Goal: Task Accomplishment & Management: Use online tool/utility

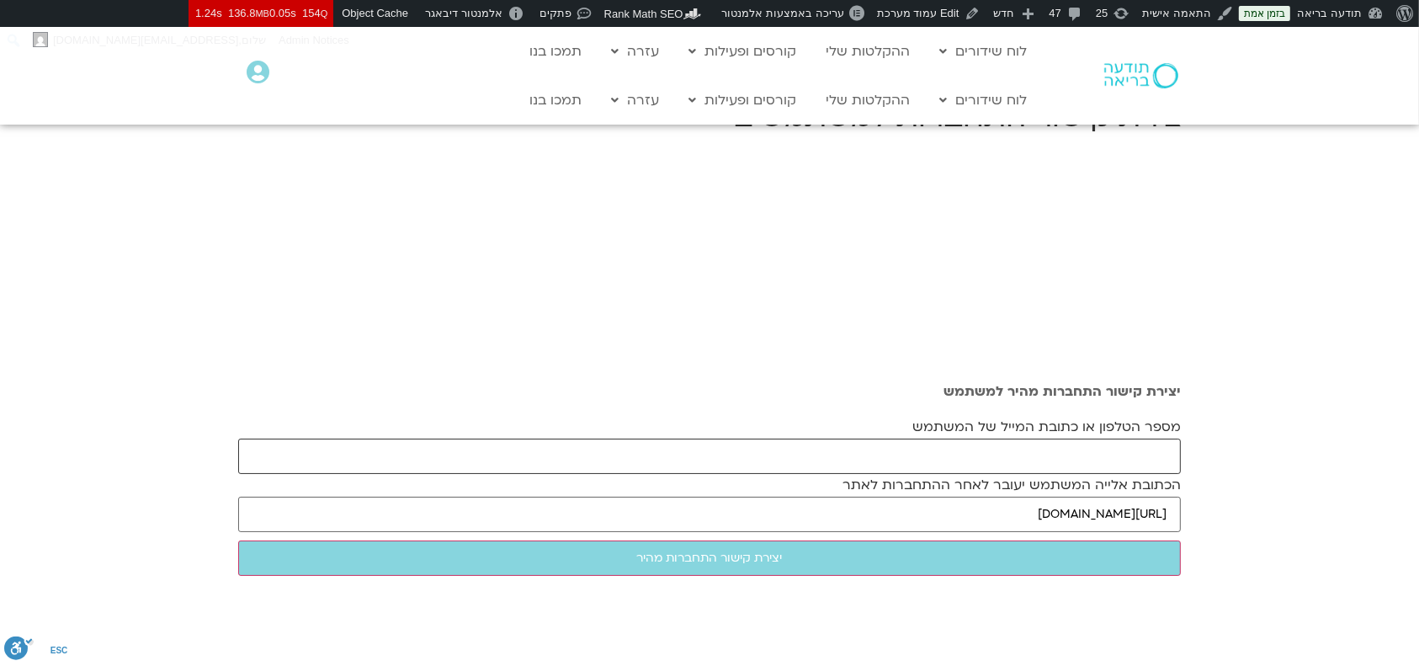
click at [998, 452] on input "מספר הטלפון או כתובת המייל של המשתמש" at bounding box center [709, 455] width 942 height 35
paste input "tal.aviner@gmail.com"
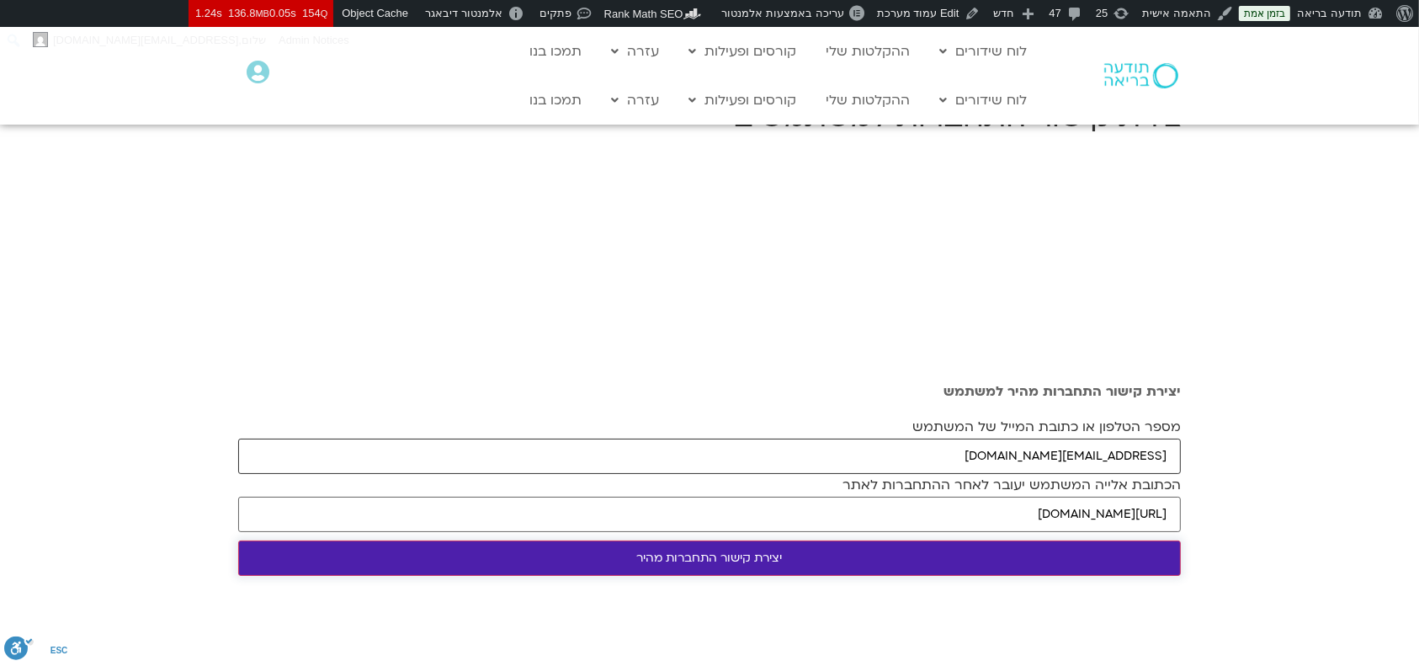
type input "tal.aviner@gmail.com"
click at [903, 549] on input "יצירת קישור התחברות מהיר" at bounding box center [709, 557] width 942 height 35
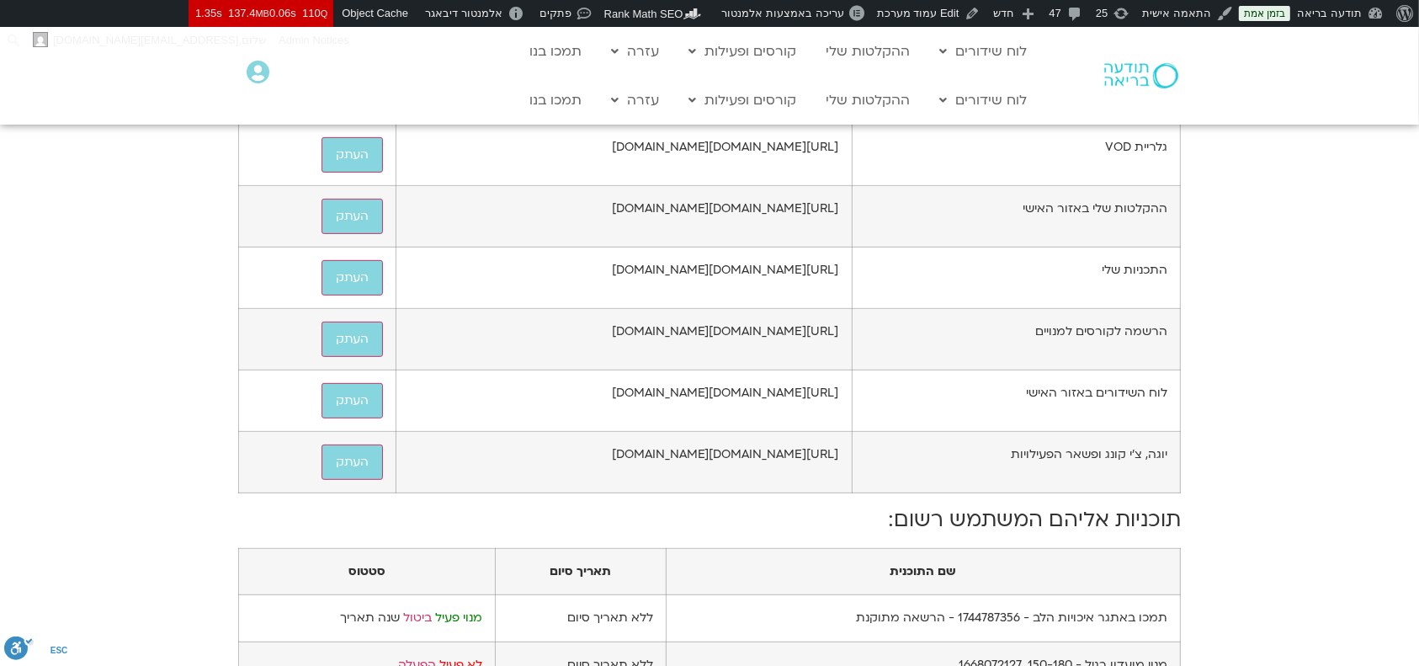
scroll to position [1010, 0]
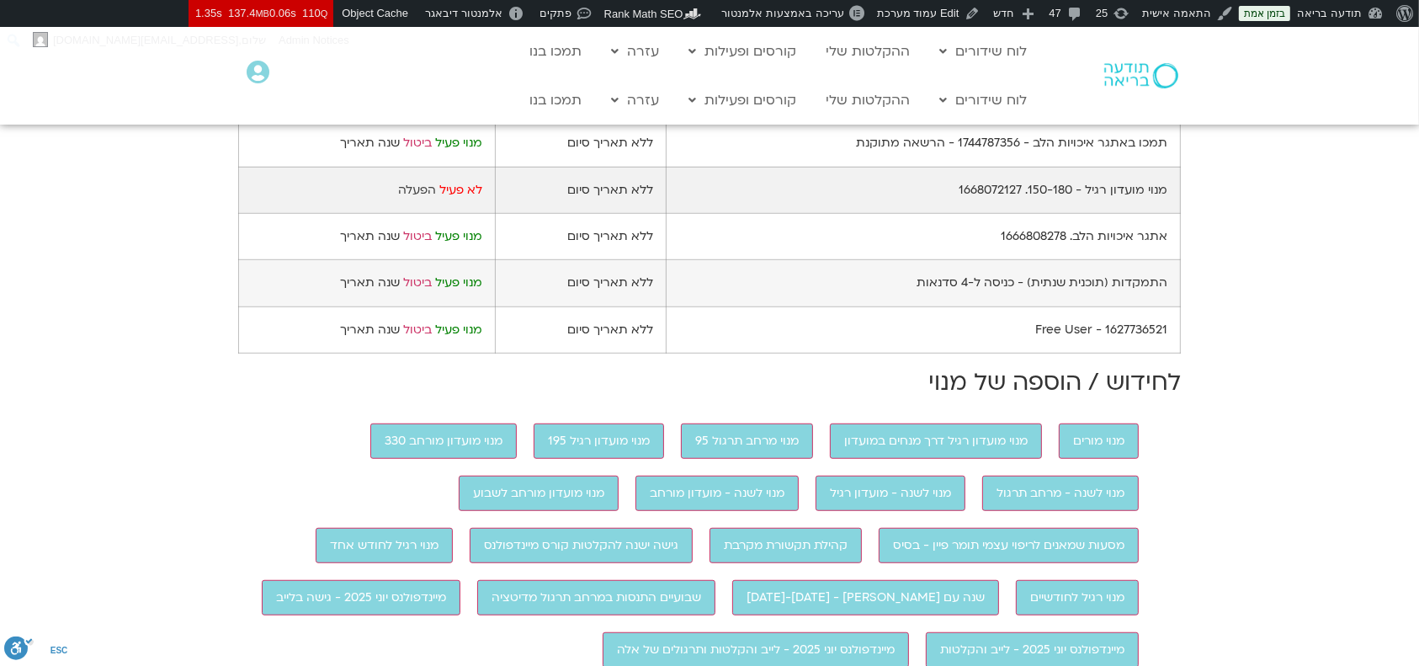
click at [411, 198] on link "הפעלה" at bounding box center [417, 190] width 38 height 16
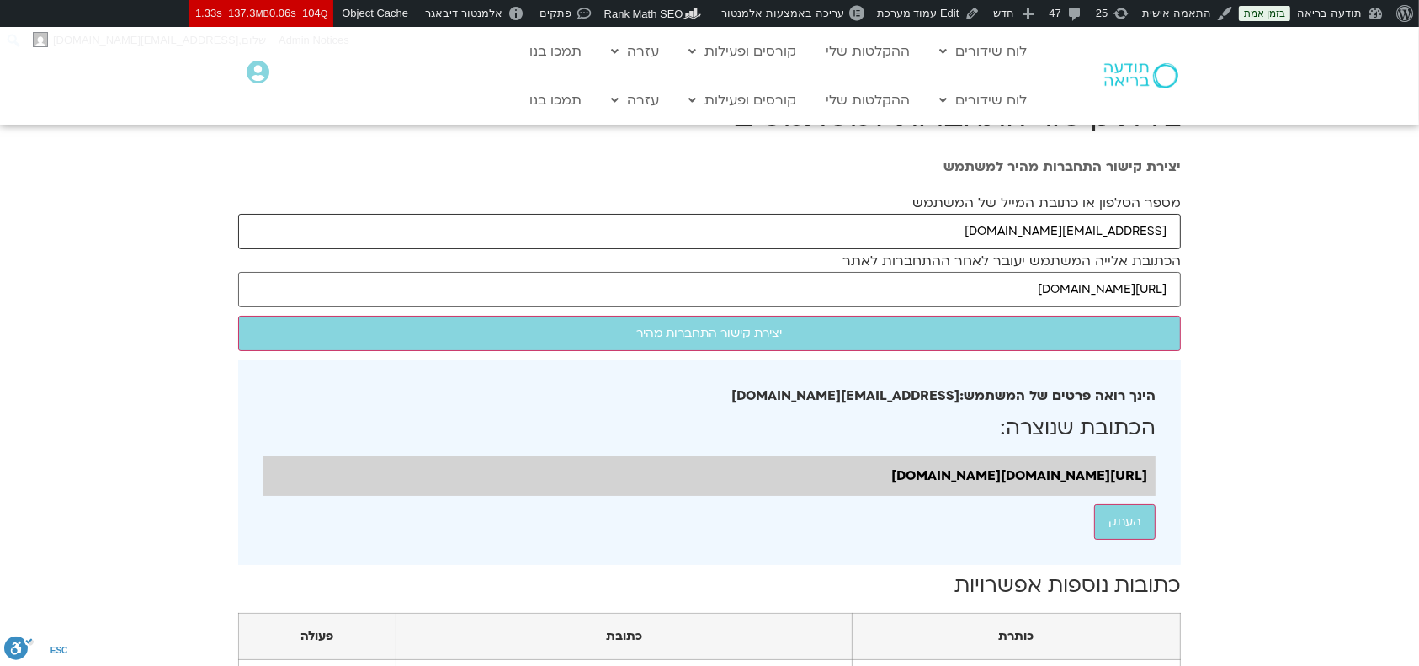
drag, startPoint x: 976, startPoint y: 232, endPoint x: 1185, endPoint y: 228, distance: 208.7
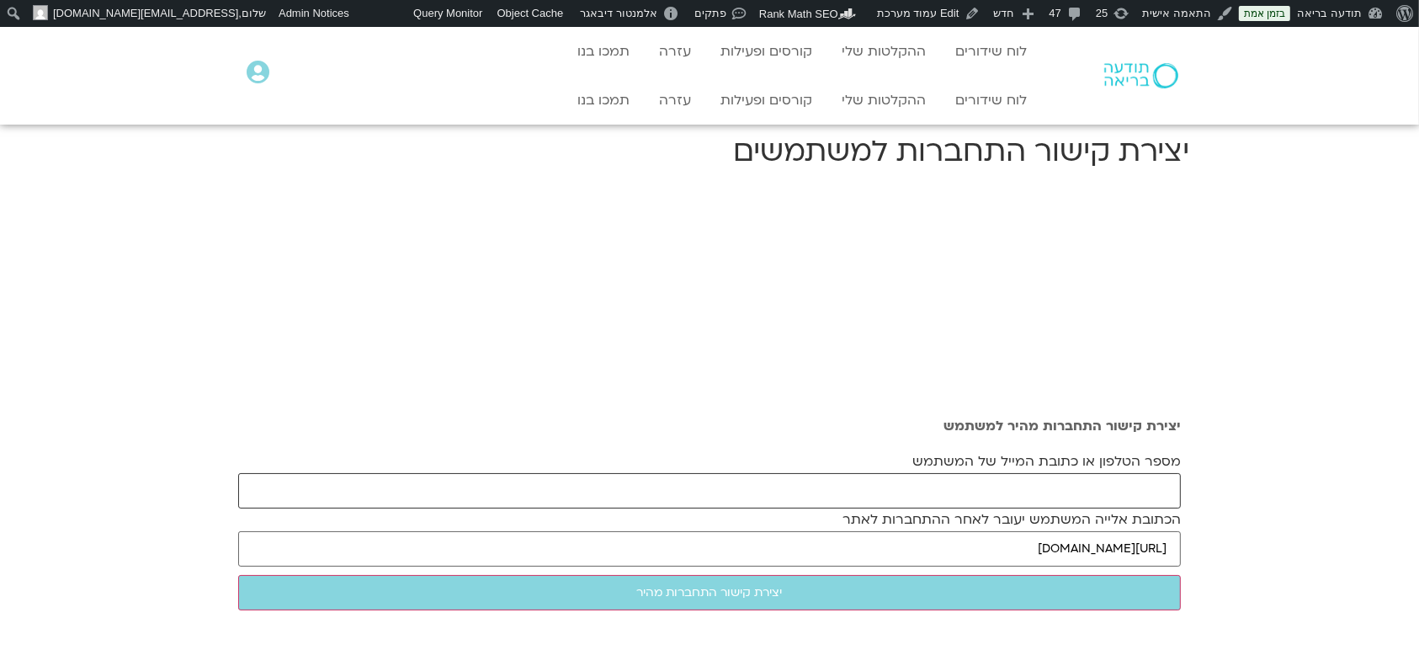
click at [1057, 493] on input "מספר הטלפון או כתובת המייל של המשתמש" at bounding box center [709, 490] width 942 height 35
paste input "lisastodel@gmail.com"
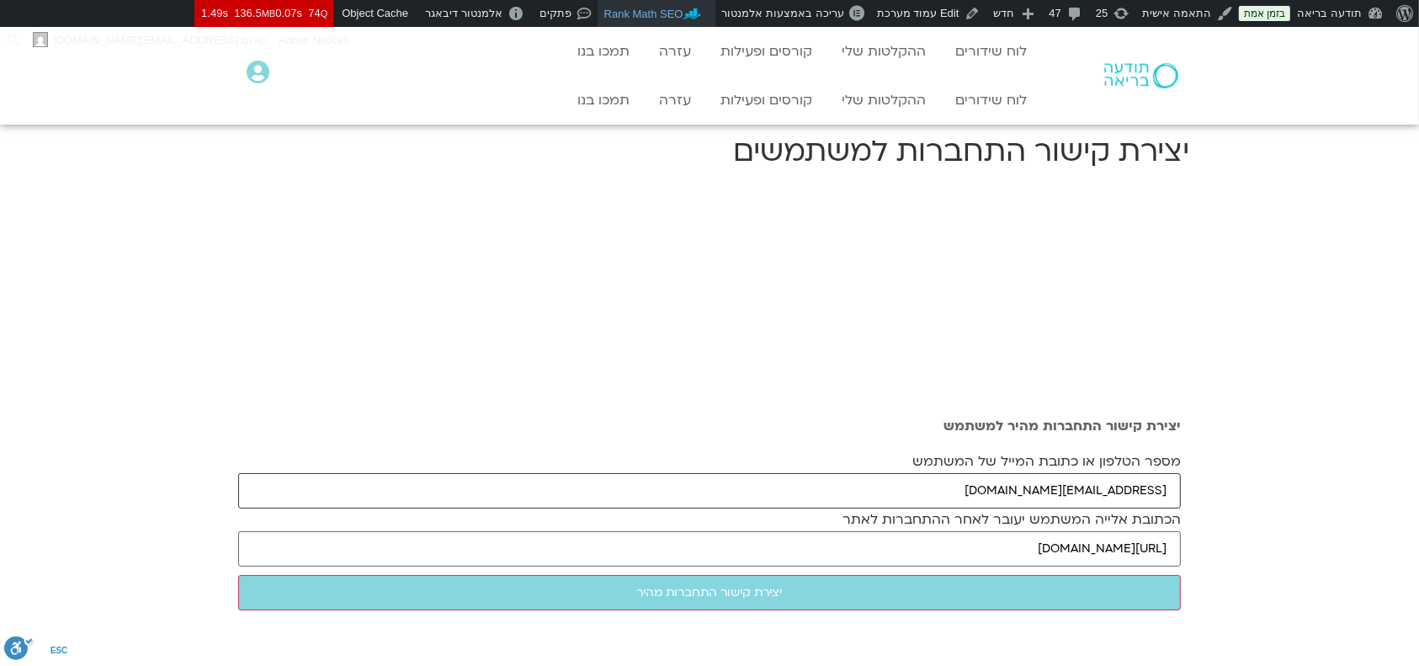
type input "[EMAIL_ADDRESS][DOMAIN_NAME]"
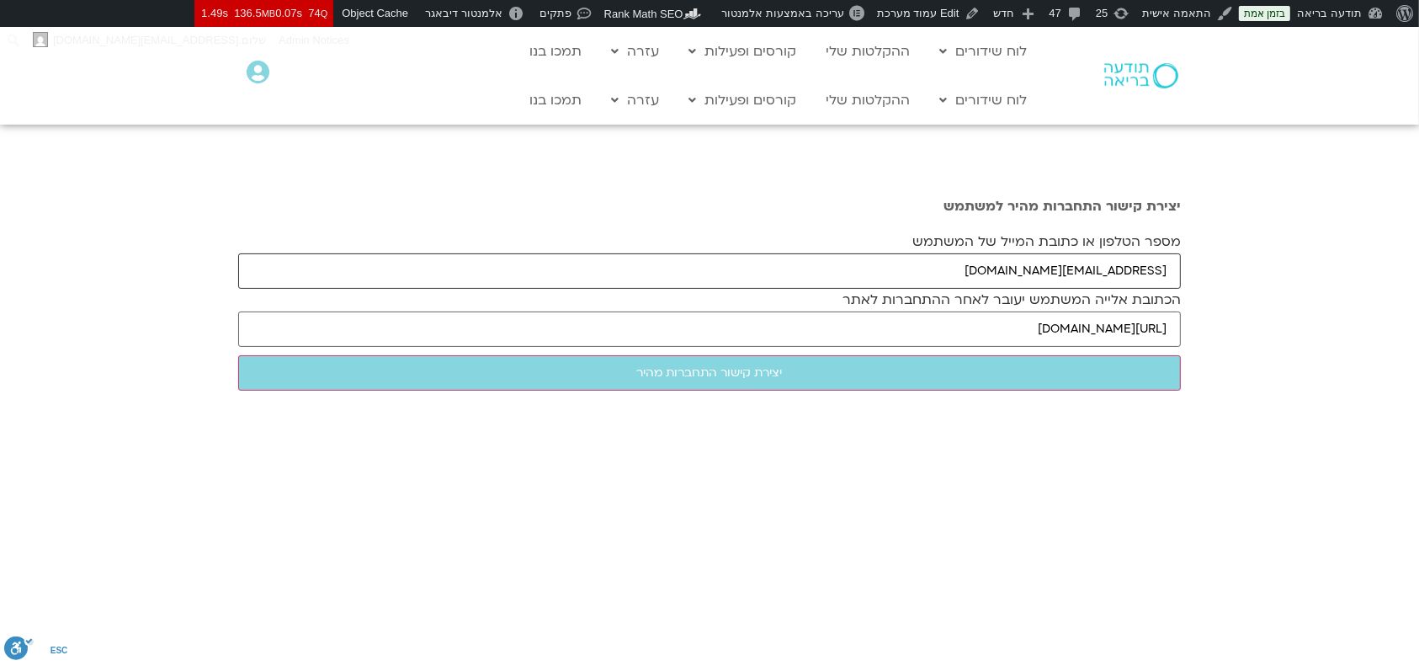
scroll to position [109, 0]
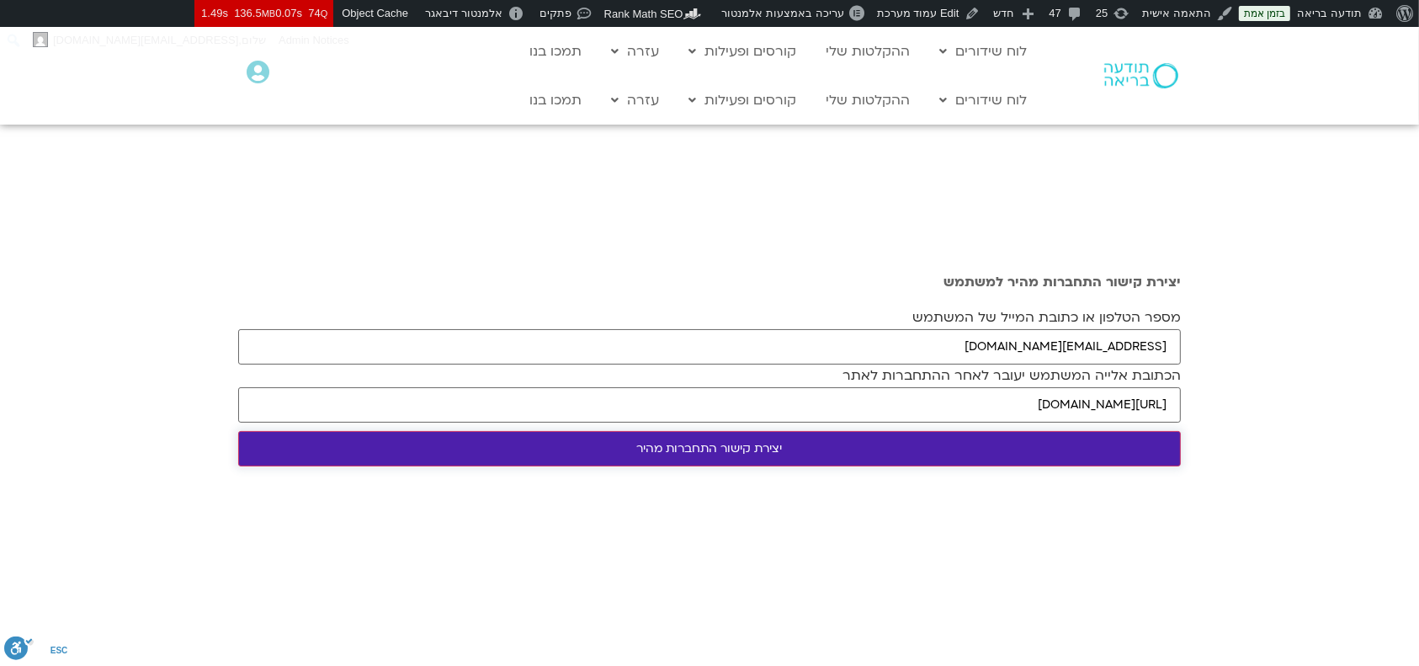
click at [807, 445] on input "יצירת קישור התחברות מהיר" at bounding box center [709, 448] width 942 height 35
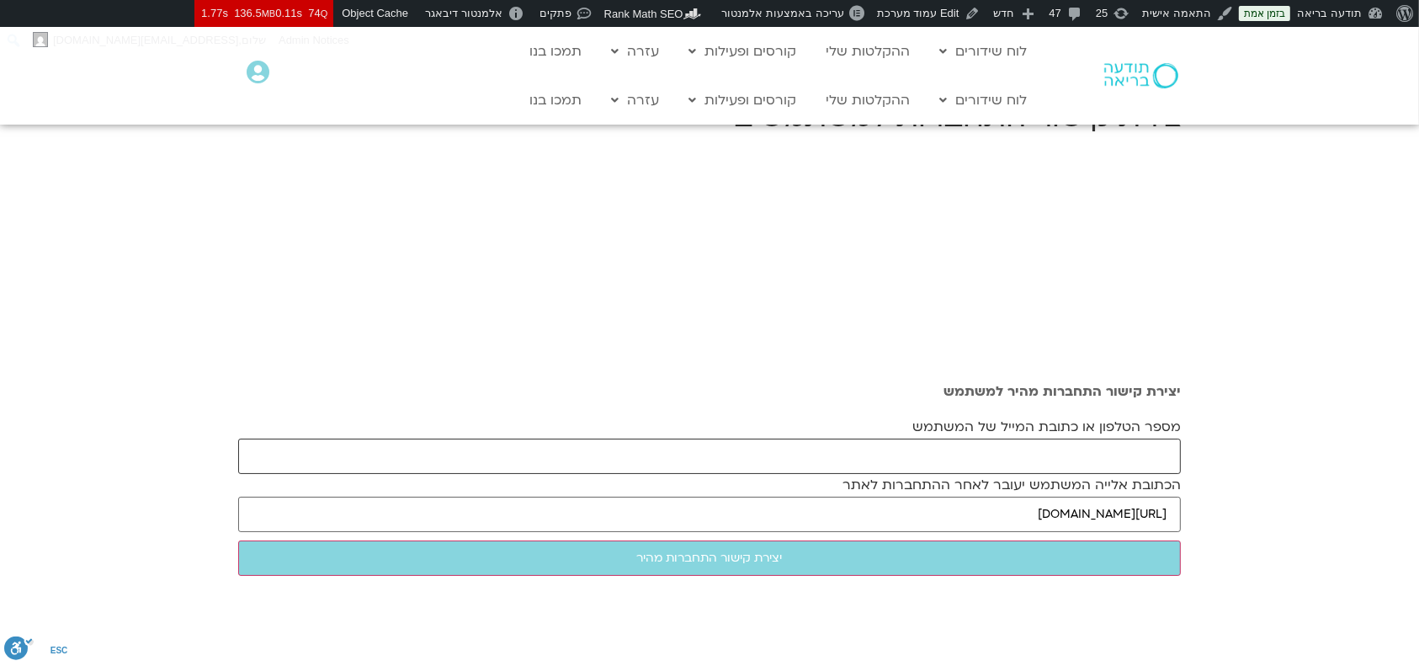
click at [1031, 465] on input "מספר הטלפון או כתובת המייל של המשתמש" at bounding box center [709, 455] width 942 height 35
paste input "[EMAIL_ADDRESS][DOMAIN_NAME]"
type input "[EMAIL_ADDRESS][DOMAIN_NAME]"
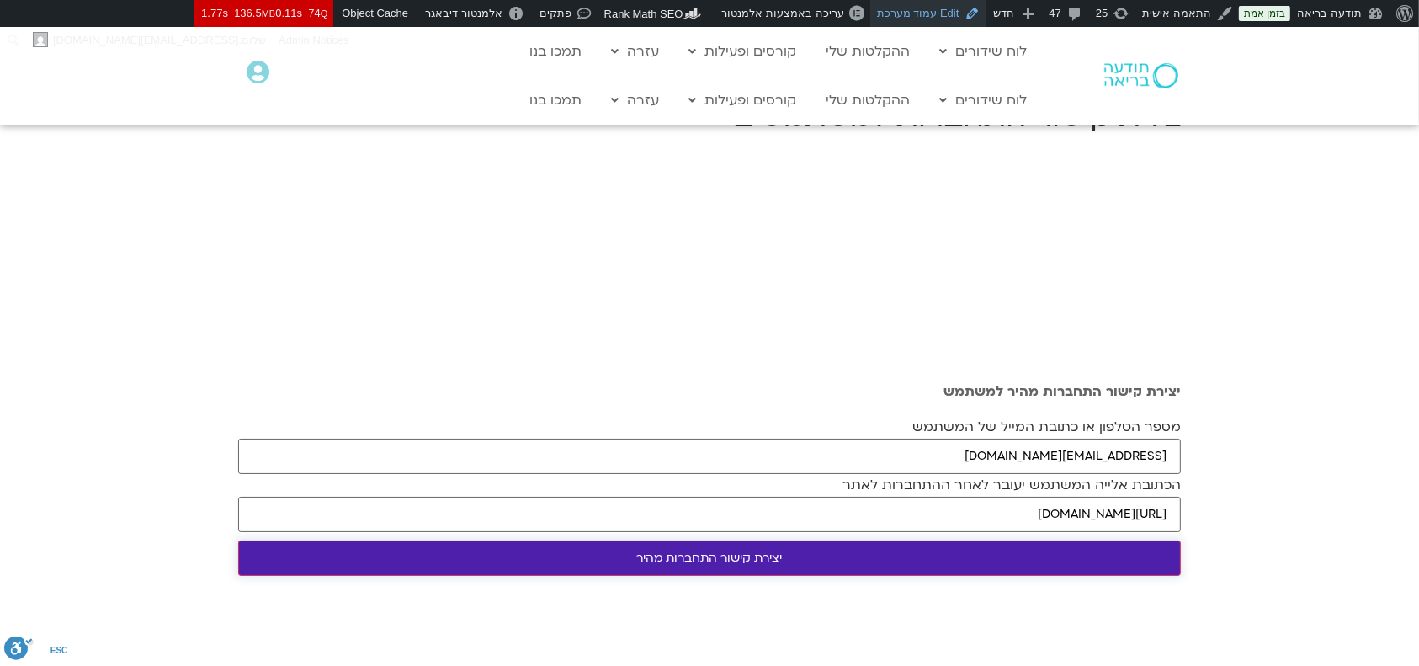
click at [977, 555] on input "יצירת קישור התחברות מהיר" at bounding box center [709, 557] width 942 height 35
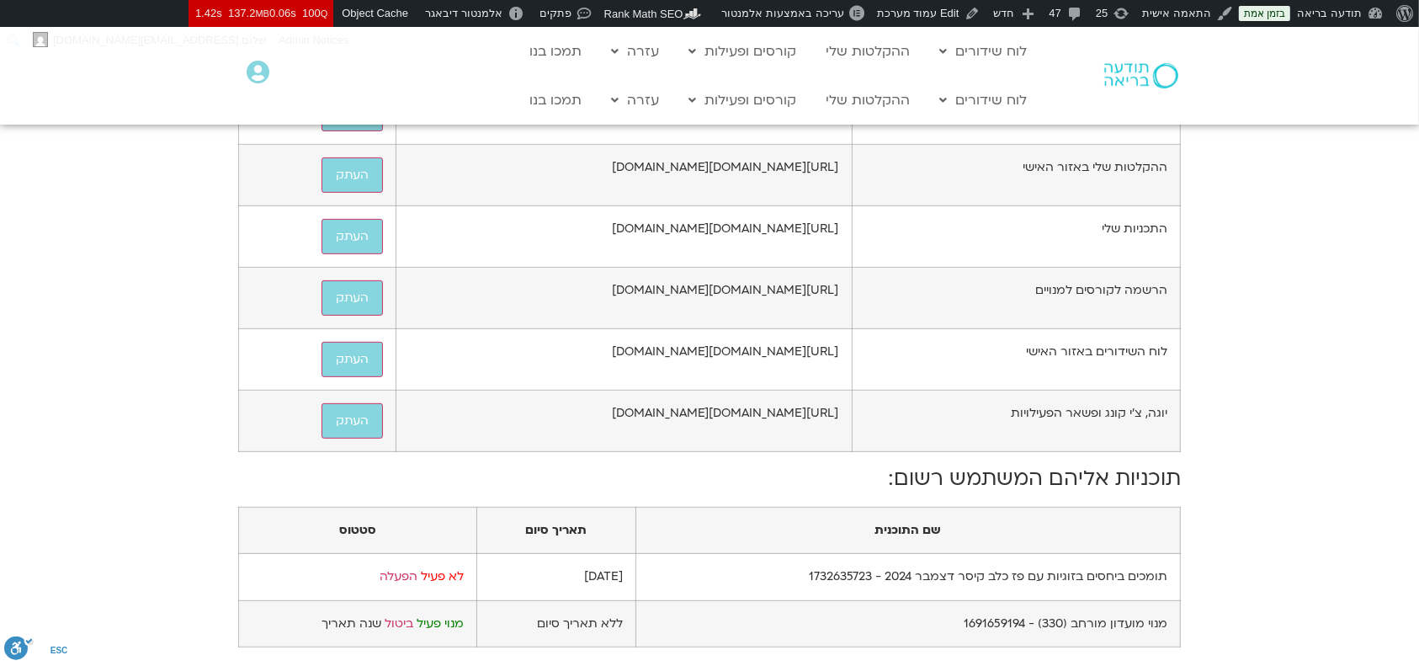
scroll to position [897, 0]
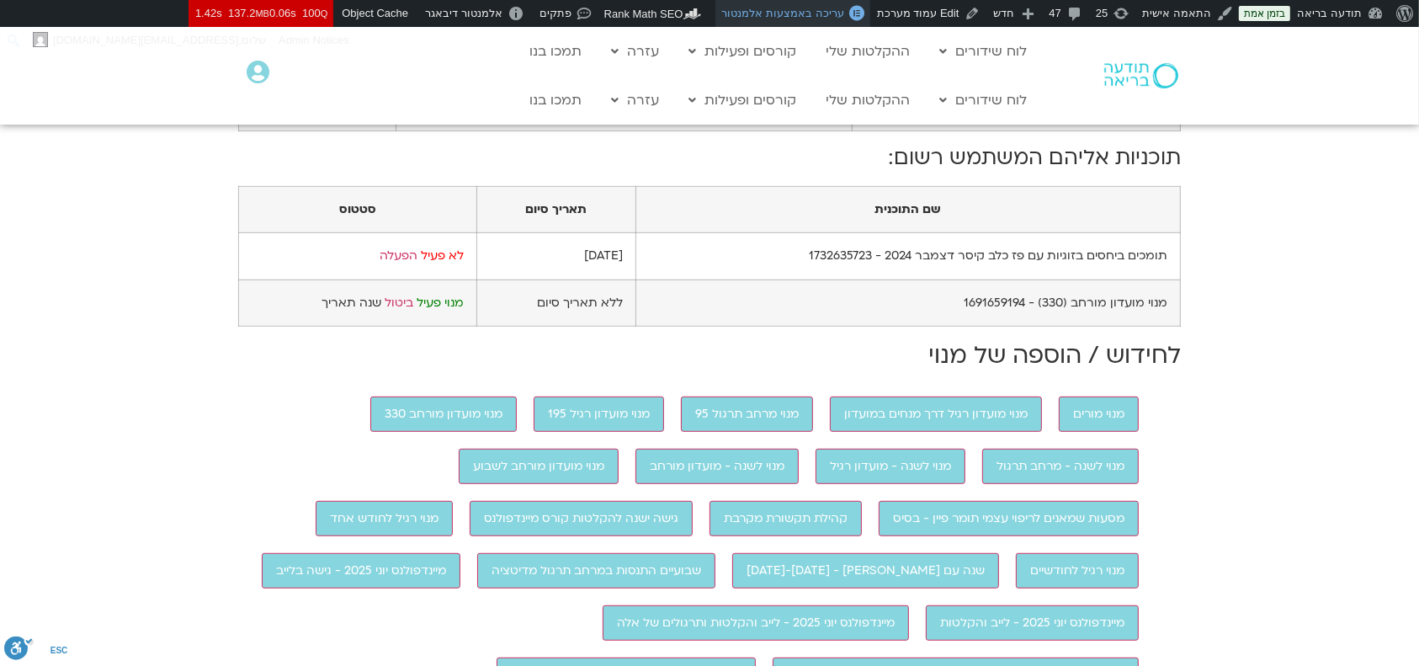
drag, startPoint x: 387, startPoint y: 440, endPoint x: 797, endPoint y: 20, distance: 586.7
click at [388, 311] on link "ביטול" at bounding box center [399, 303] width 29 height 16
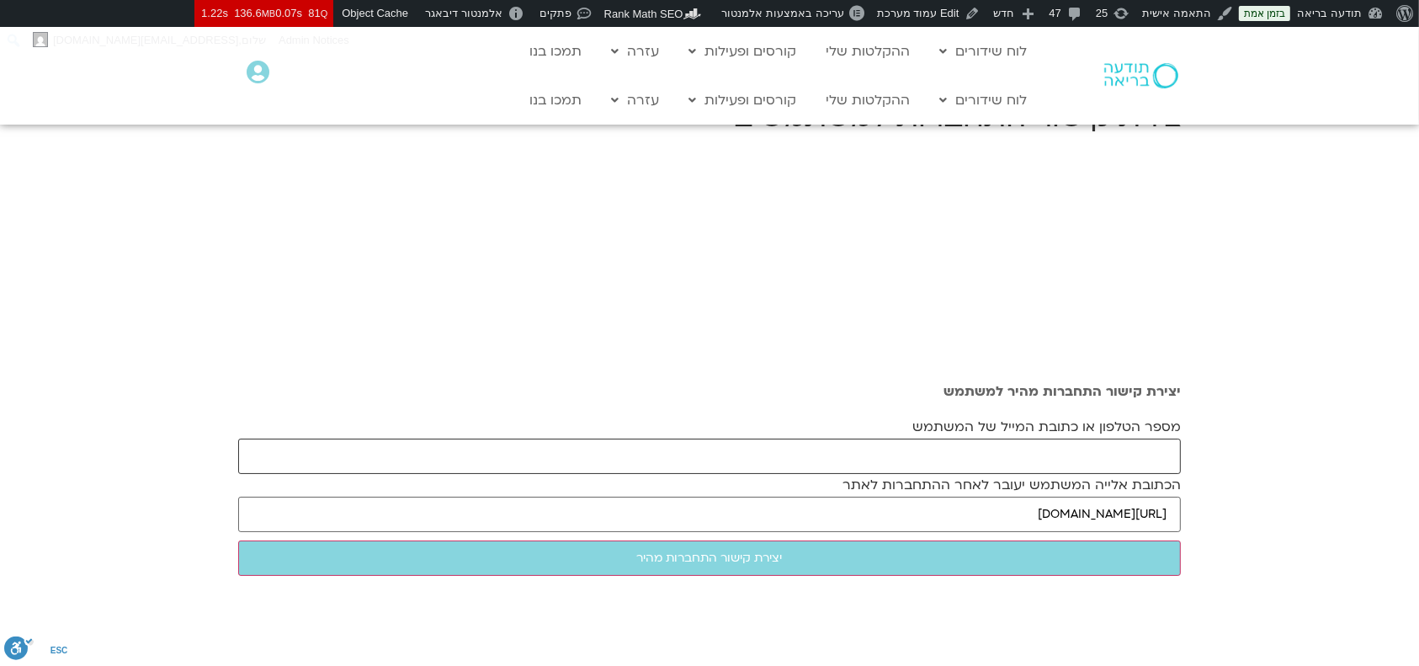
click at [806, 449] on input "מספר הטלפון או כתובת המייל של המשתמש" at bounding box center [709, 455] width 942 height 35
paste input "[EMAIL_ADDRESS][DOMAIN_NAME]"
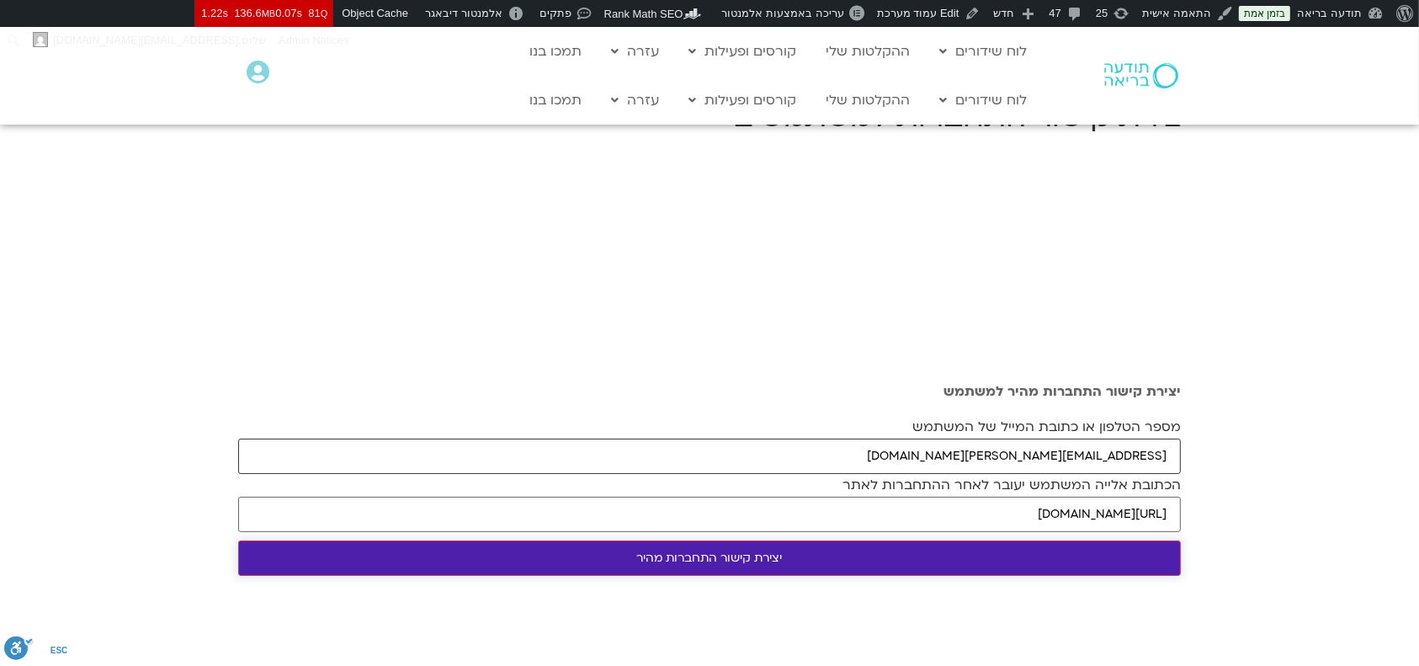
type input "[EMAIL_ADDRESS][DOMAIN_NAME]"
click at [794, 549] on input "יצירת קישור התחברות מהיר" at bounding box center [709, 557] width 942 height 35
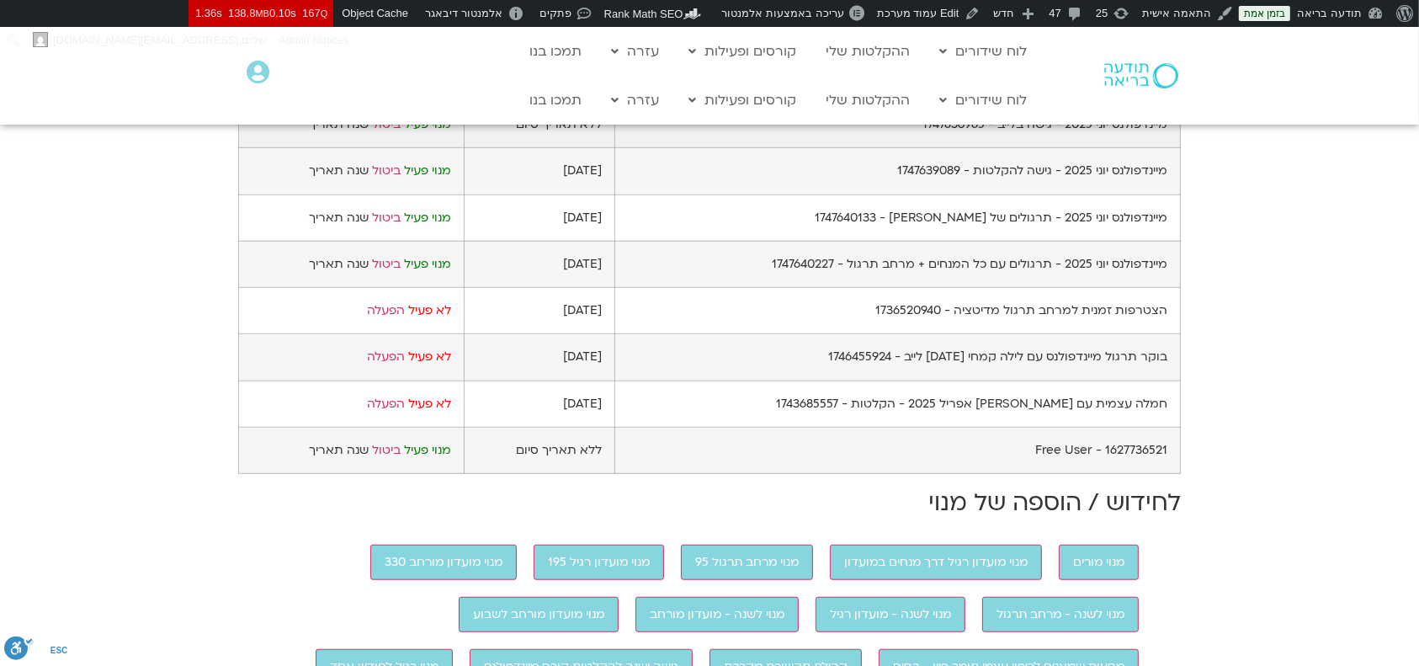
scroll to position [1010, 0]
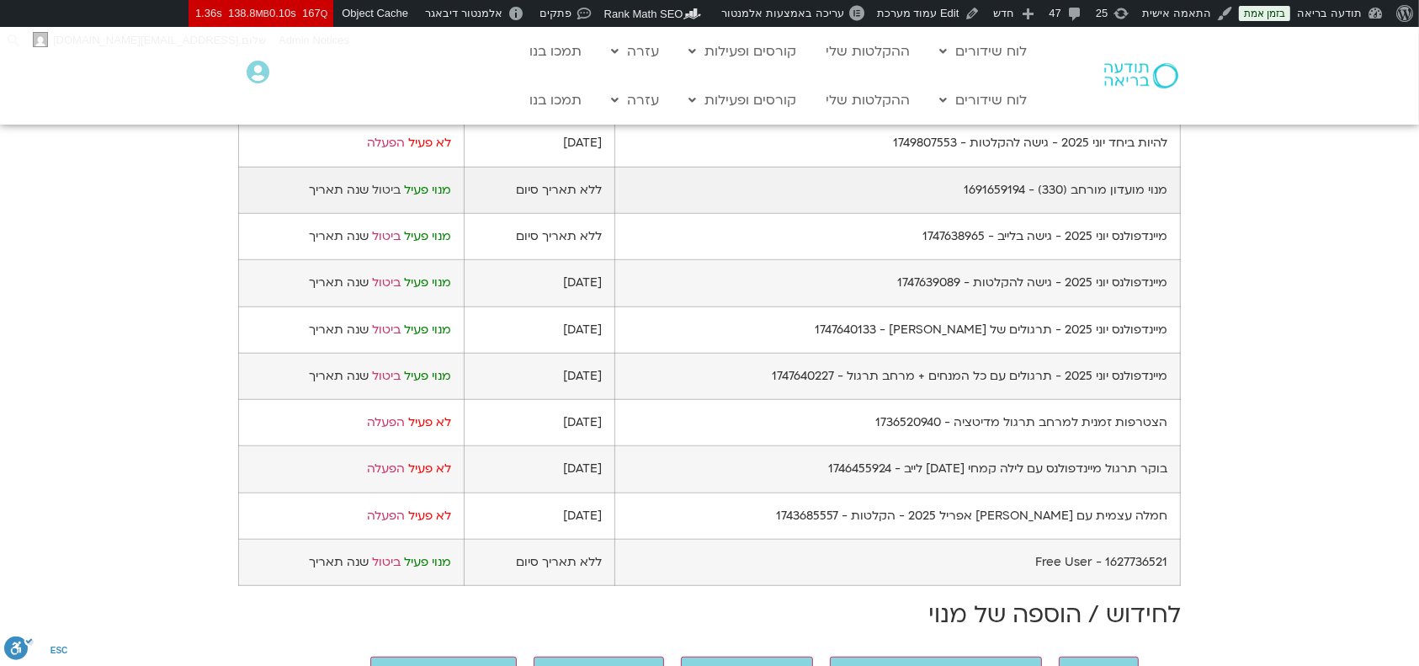
click at [381, 198] on link "ביטול" at bounding box center [386, 190] width 29 height 16
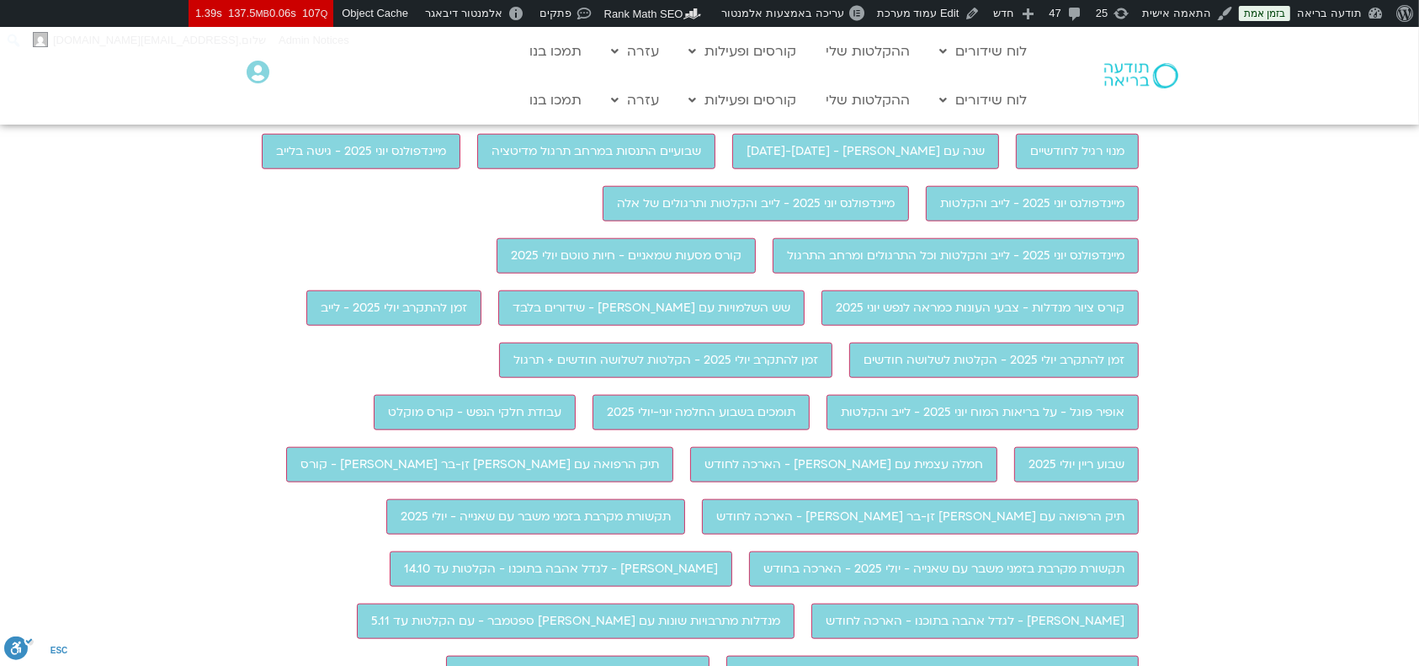
scroll to position [1570, 0]
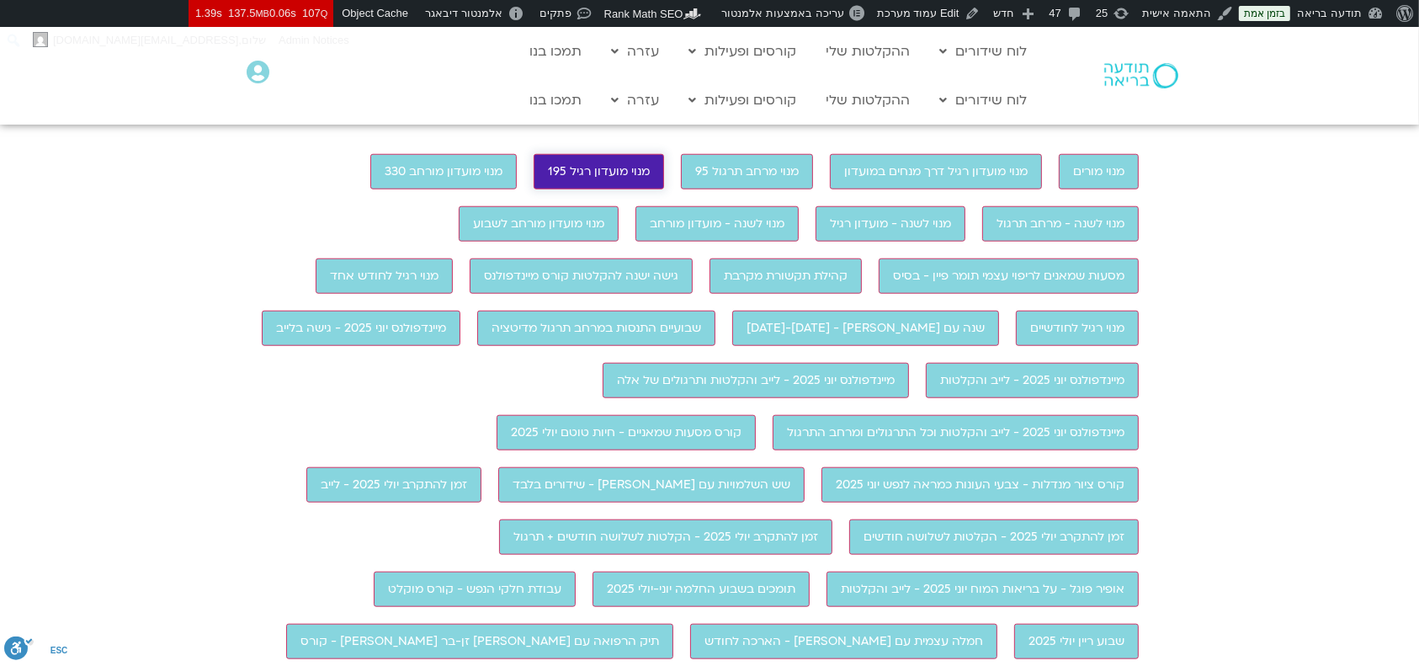
click at [618, 189] on input "מנוי מועדון רגיל 195" at bounding box center [599, 171] width 130 height 35
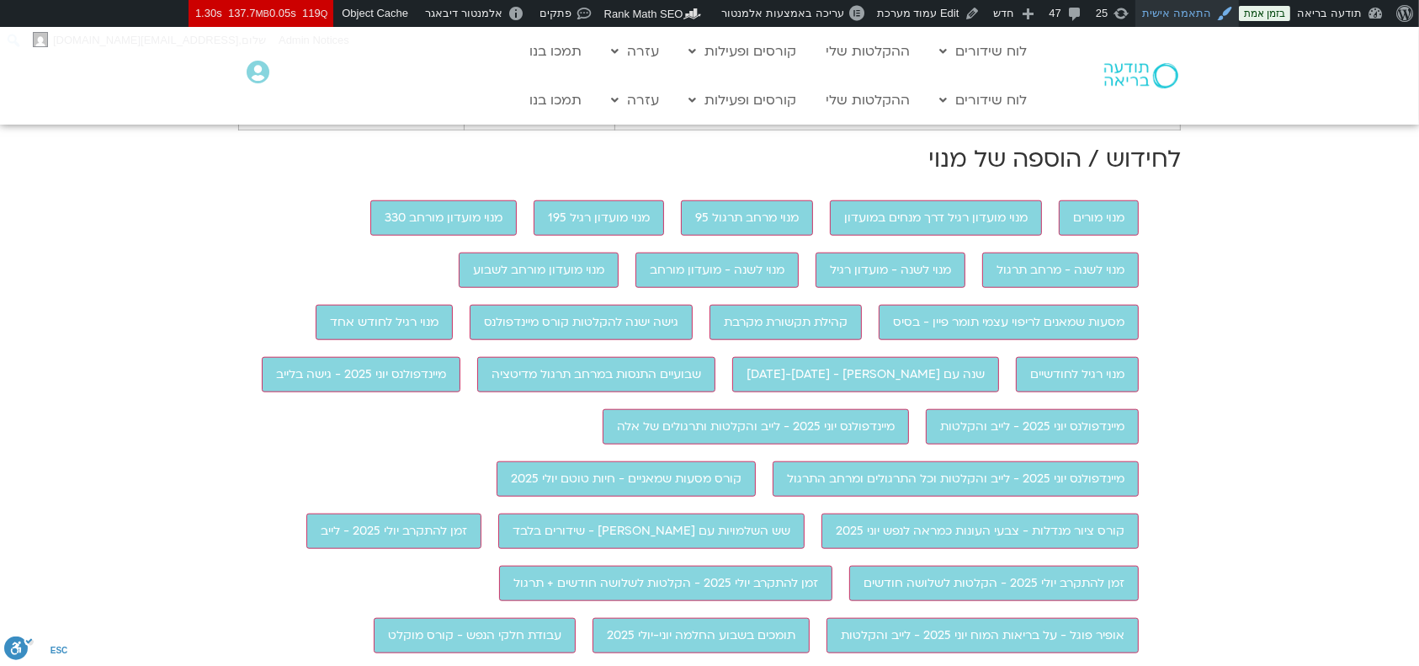
scroll to position [1570, 0]
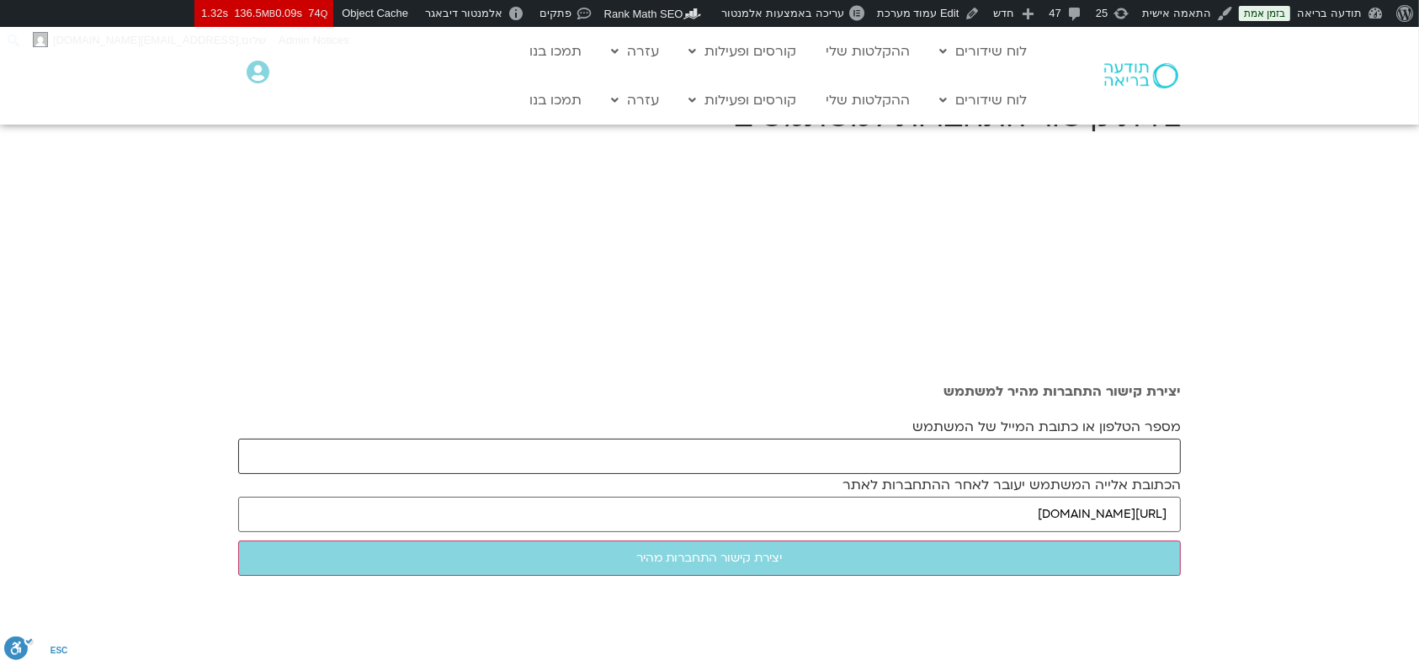
click at [861, 456] on input "מספר הטלפון או כתובת המייל של המשתמש" at bounding box center [709, 455] width 942 height 35
paste input "[EMAIL_ADDRESS][DOMAIN_NAME]"
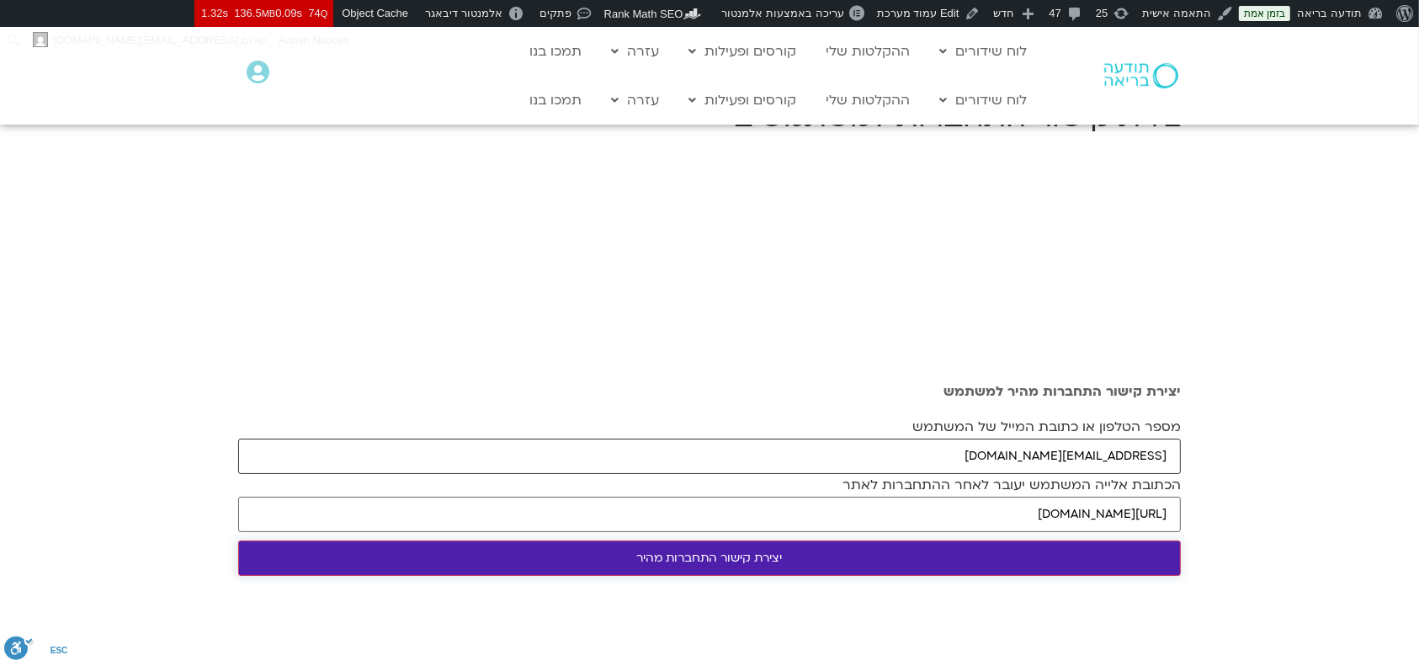
type input "bosmat.zaid@gmail.com"
click at [801, 470] on input "יצירת קישור התחברות מהיר" at bounding box center [709, 557] width 942 height 35
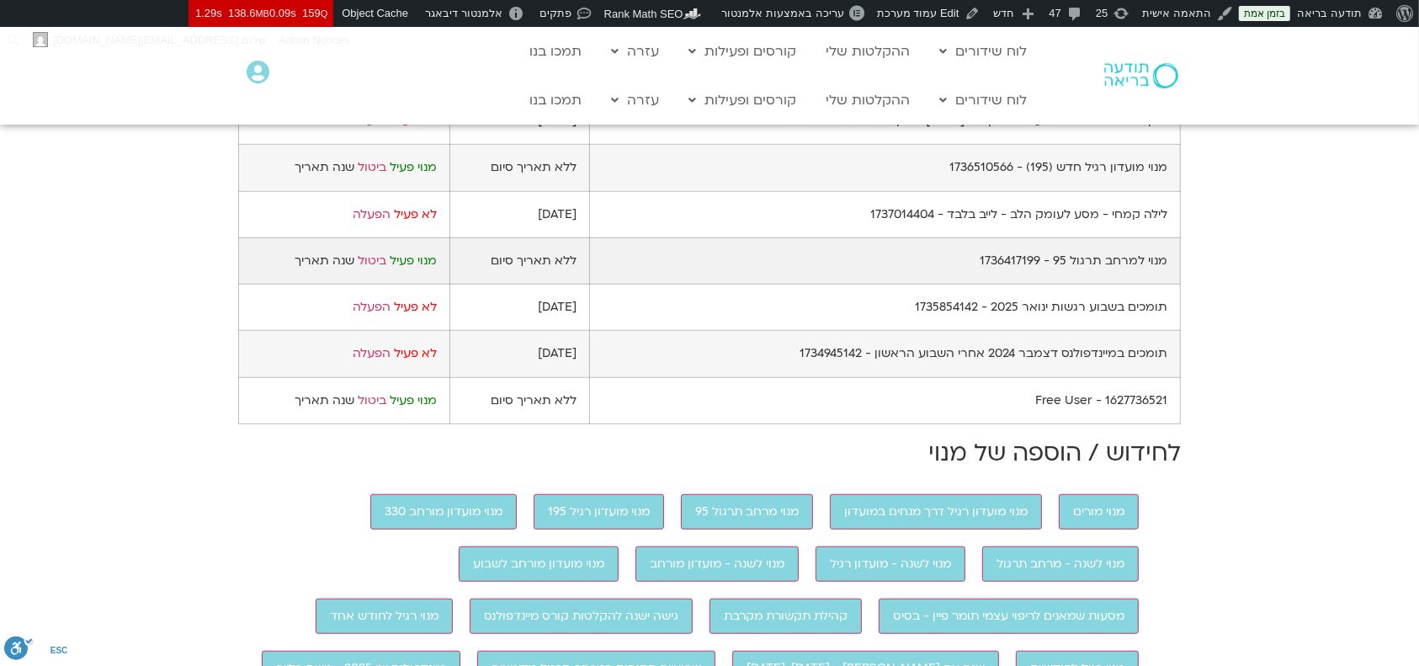
scroll to position [1234, 0]
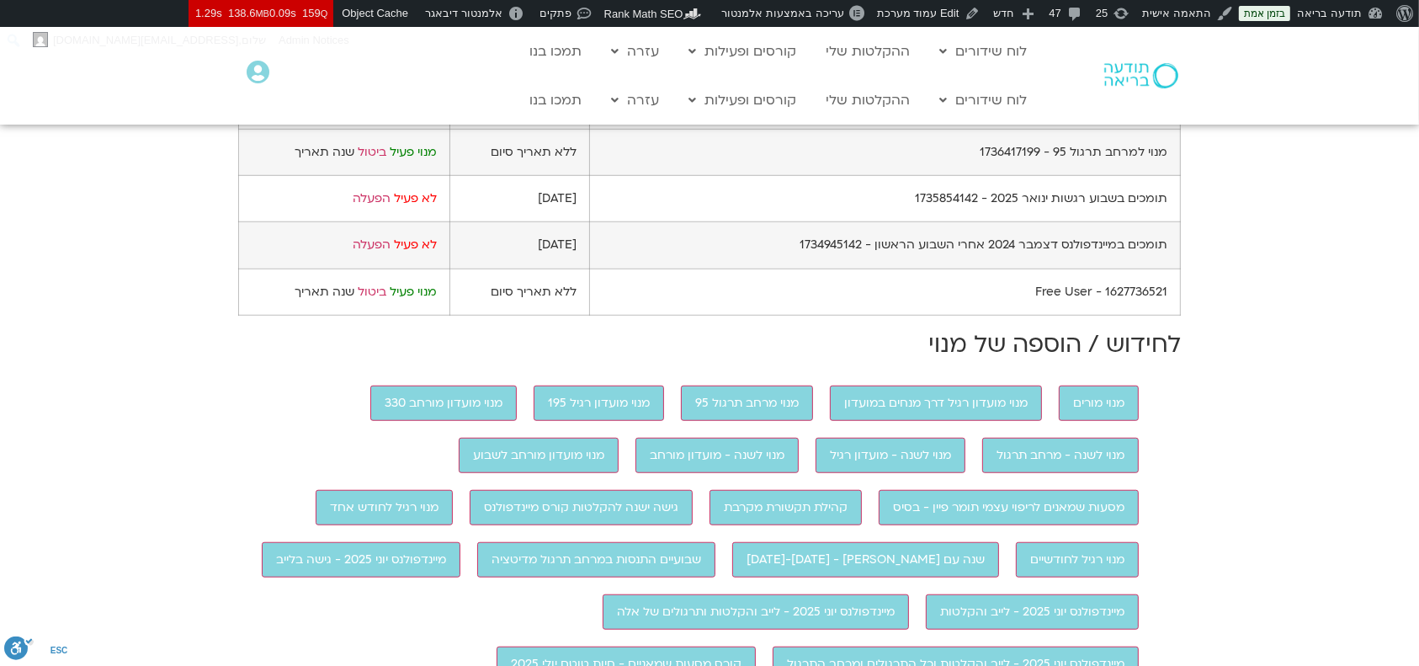
click at [373, 66] on link "ביטול" at bounding box center [372, 58] width 29 height 16
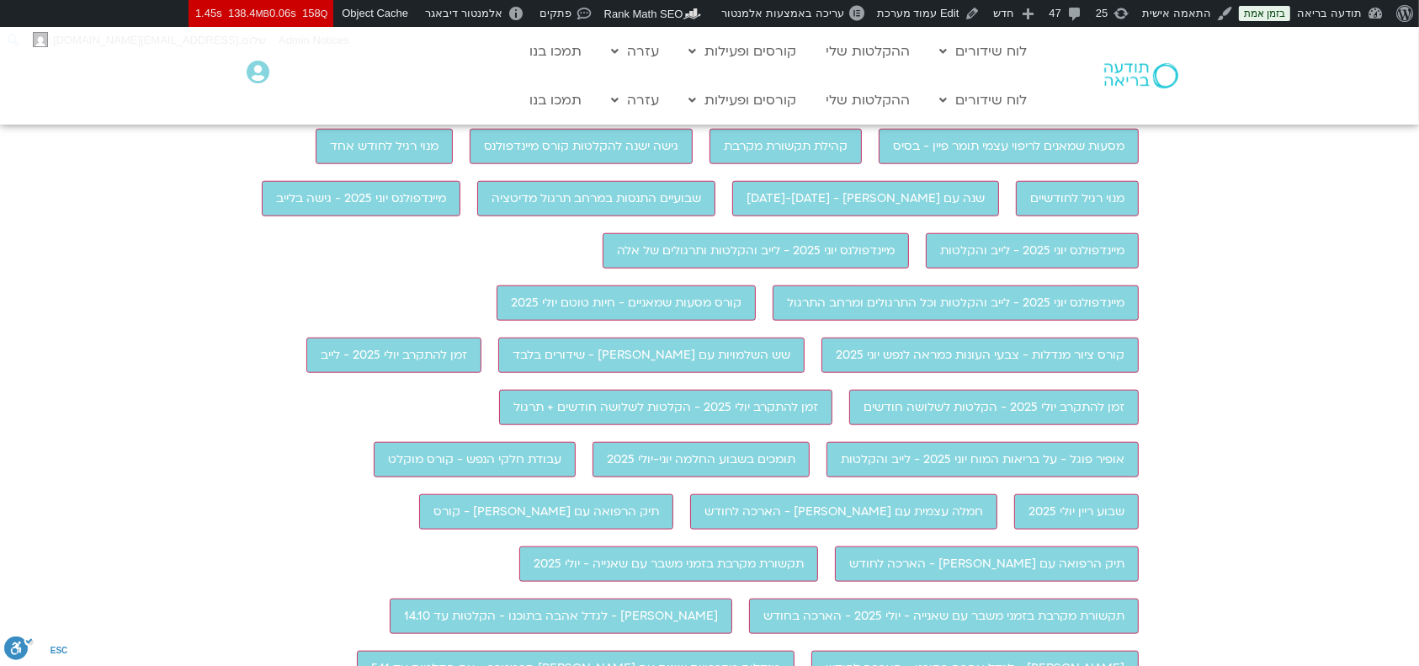
scroll to position [1683, 0]
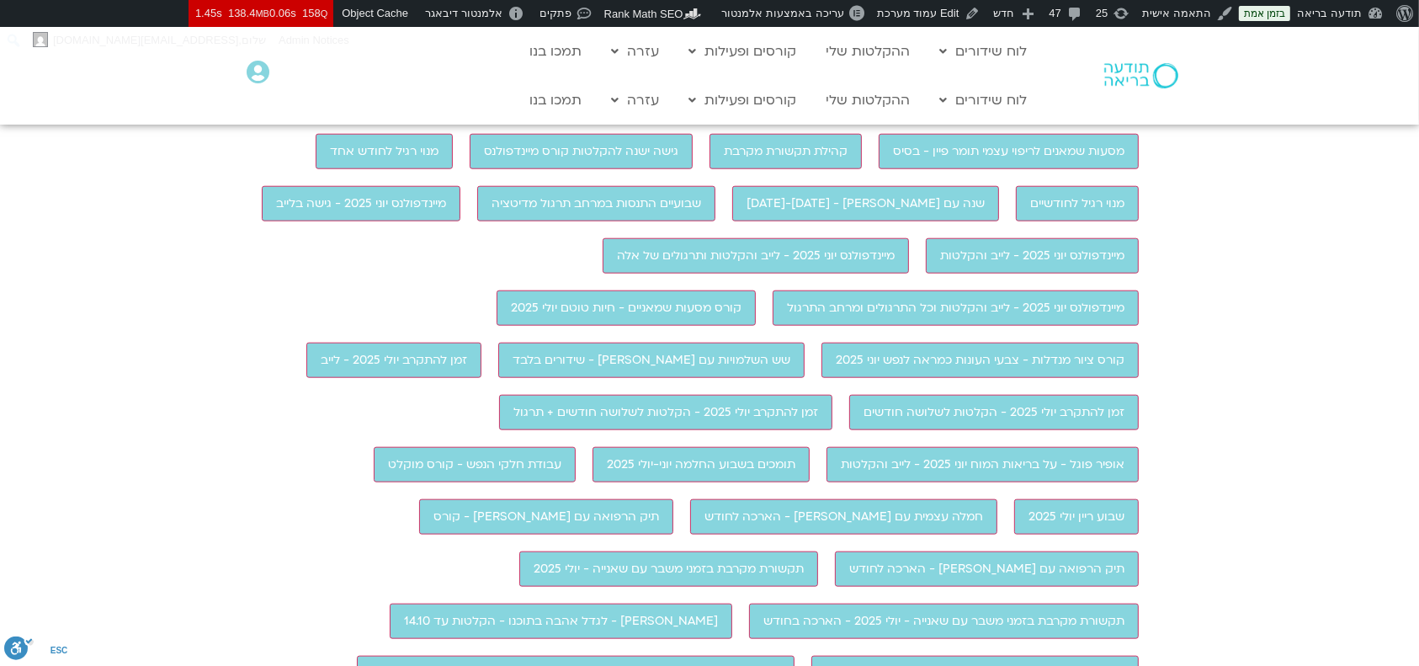
click at [426, 65] on input "מנוי מועדון מורחב 330" at bounding box center [443, 46] width 146 height 35
